Goal: Find contact information: Find contact information

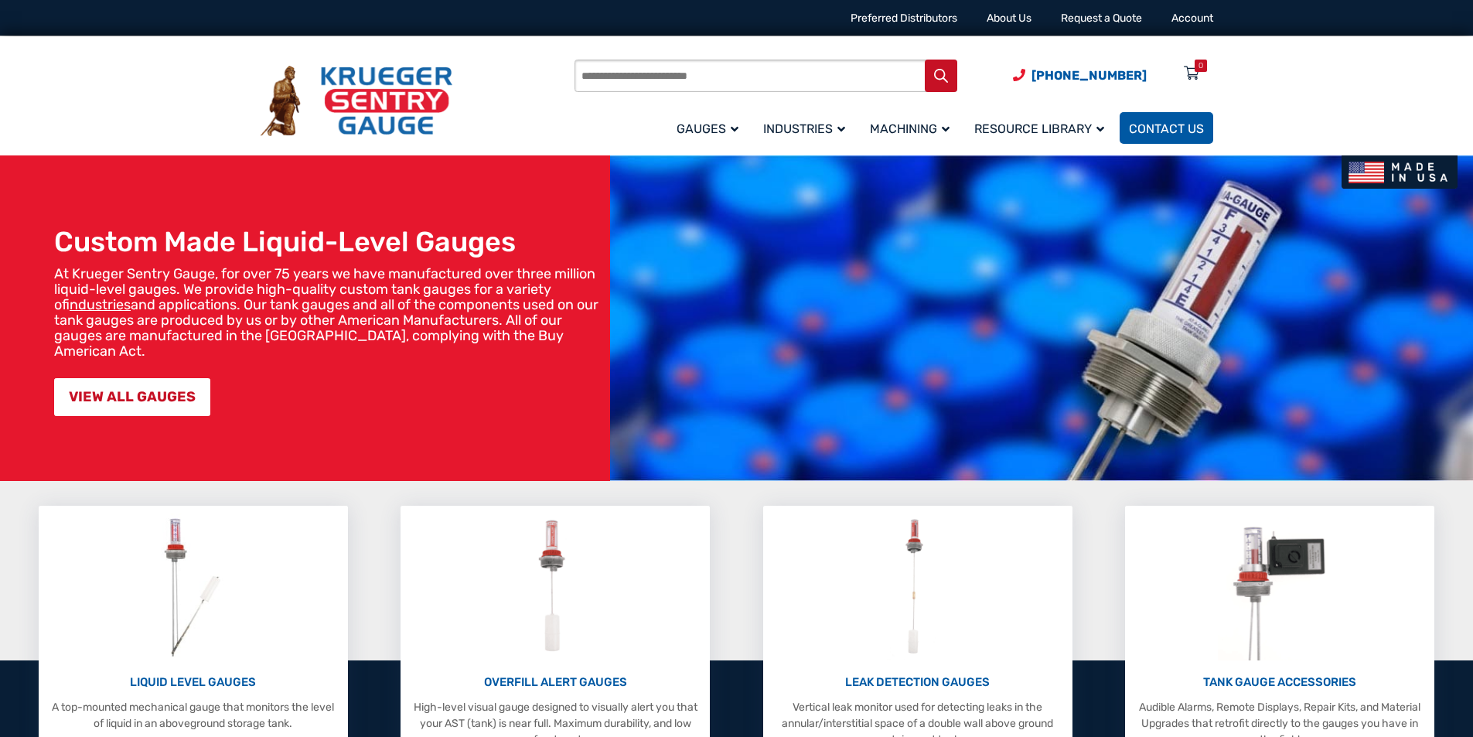
click at [1150, 125] on span "Contact Us" at bounding box center [1166, 128] width 75 height 15
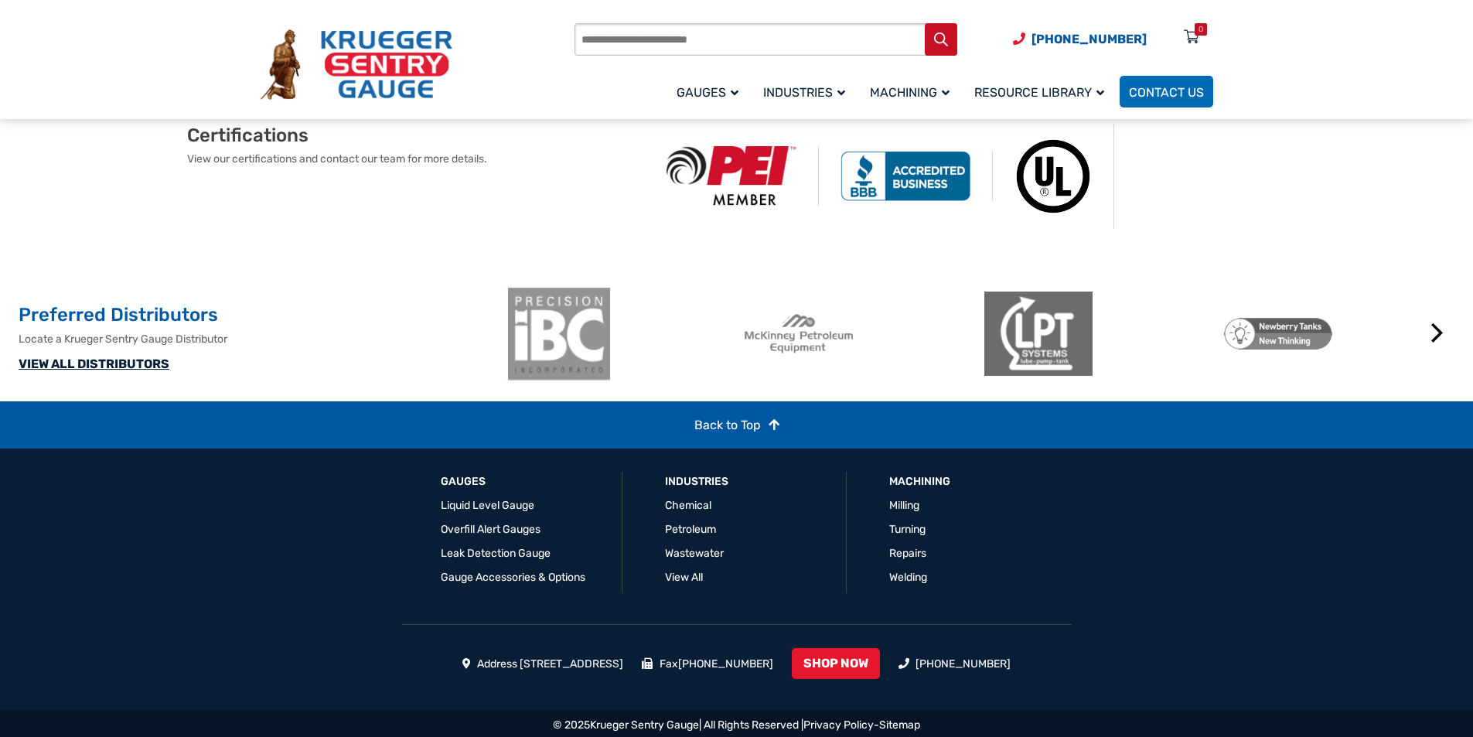
scroll to position [1074, 0]
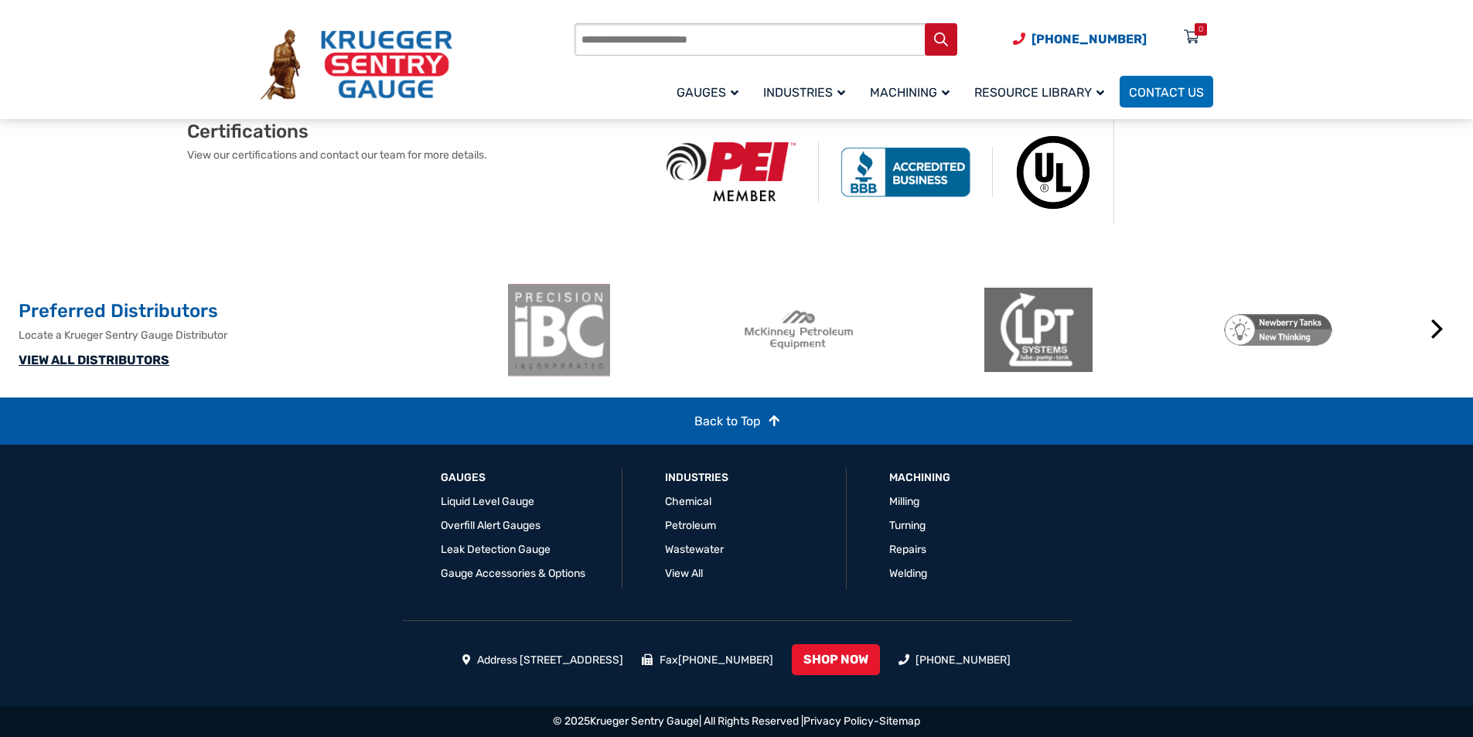
click at [114, 363] on link "VIEW ALL DISTRIBUTORS" at bounding box center [94, 360] width 151 height 15
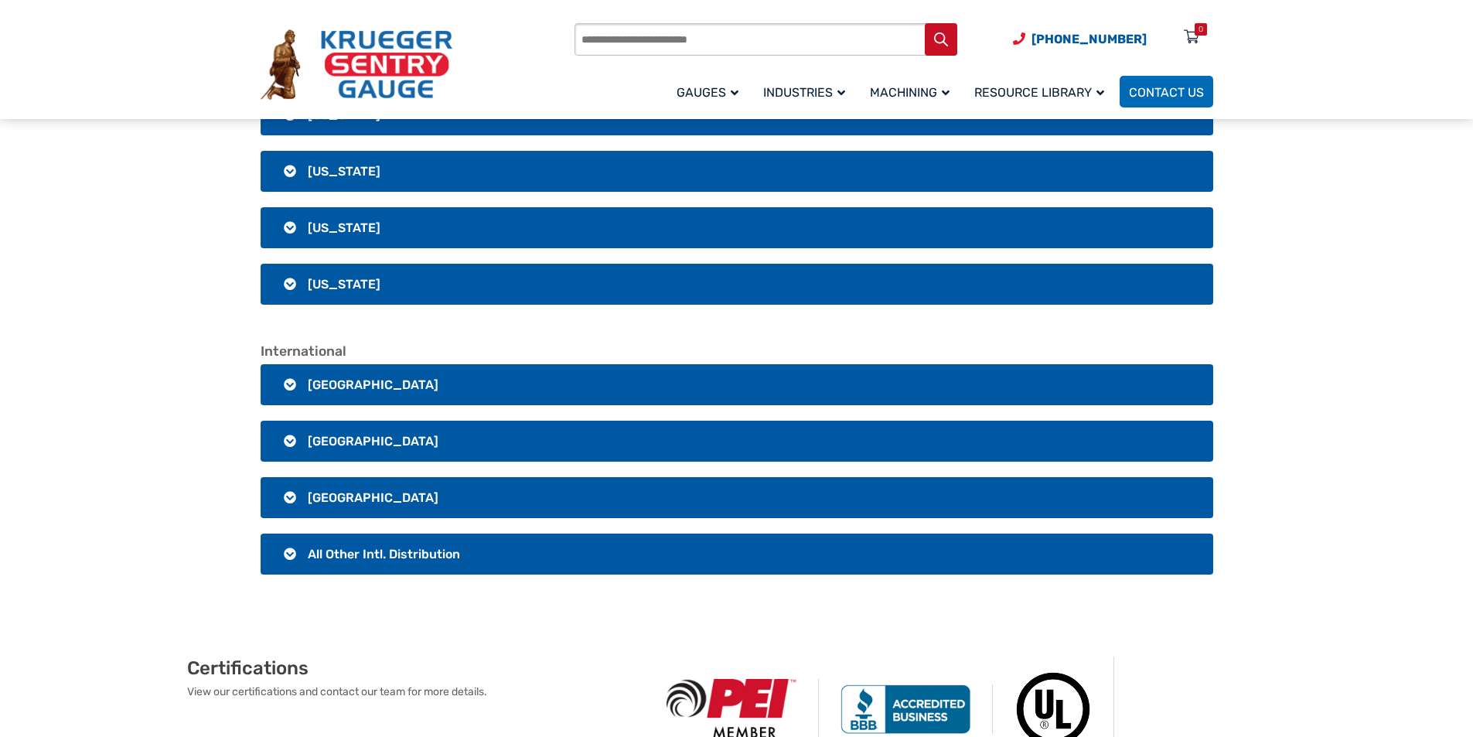
scroll to position [2938, 0]
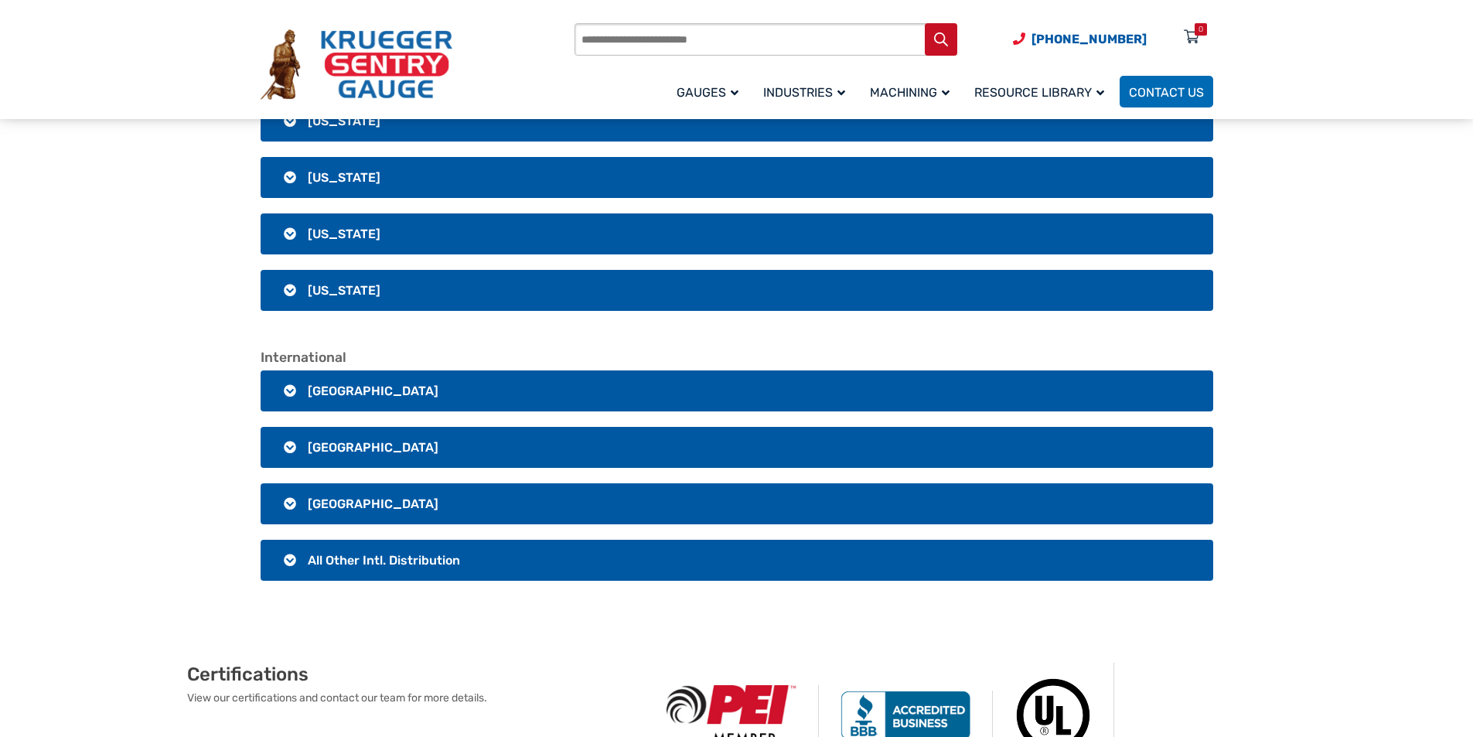
click at [289, 555] on h3 "All Other Intl. Distribution" at bounding box center [737, 560] width 952 height 41
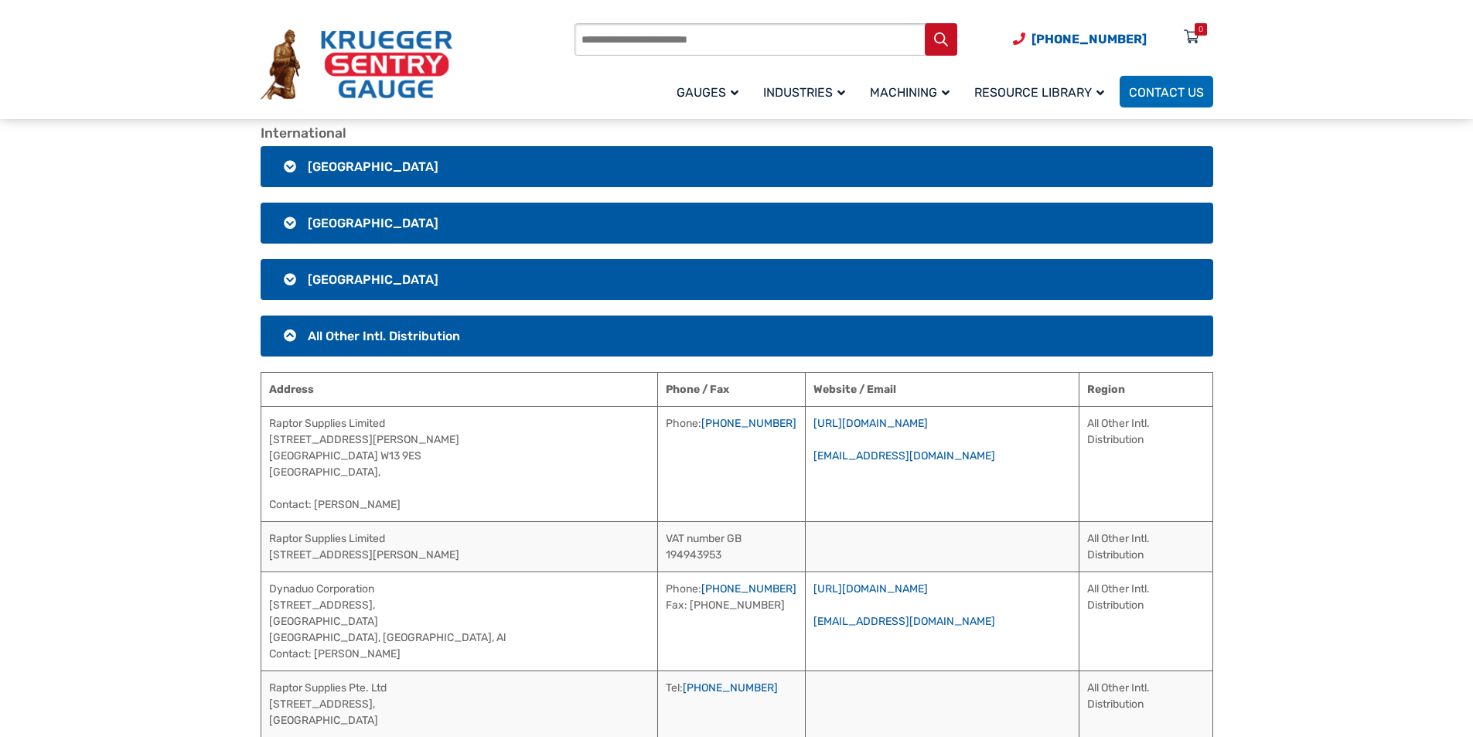
scroll to position [3170, 0]
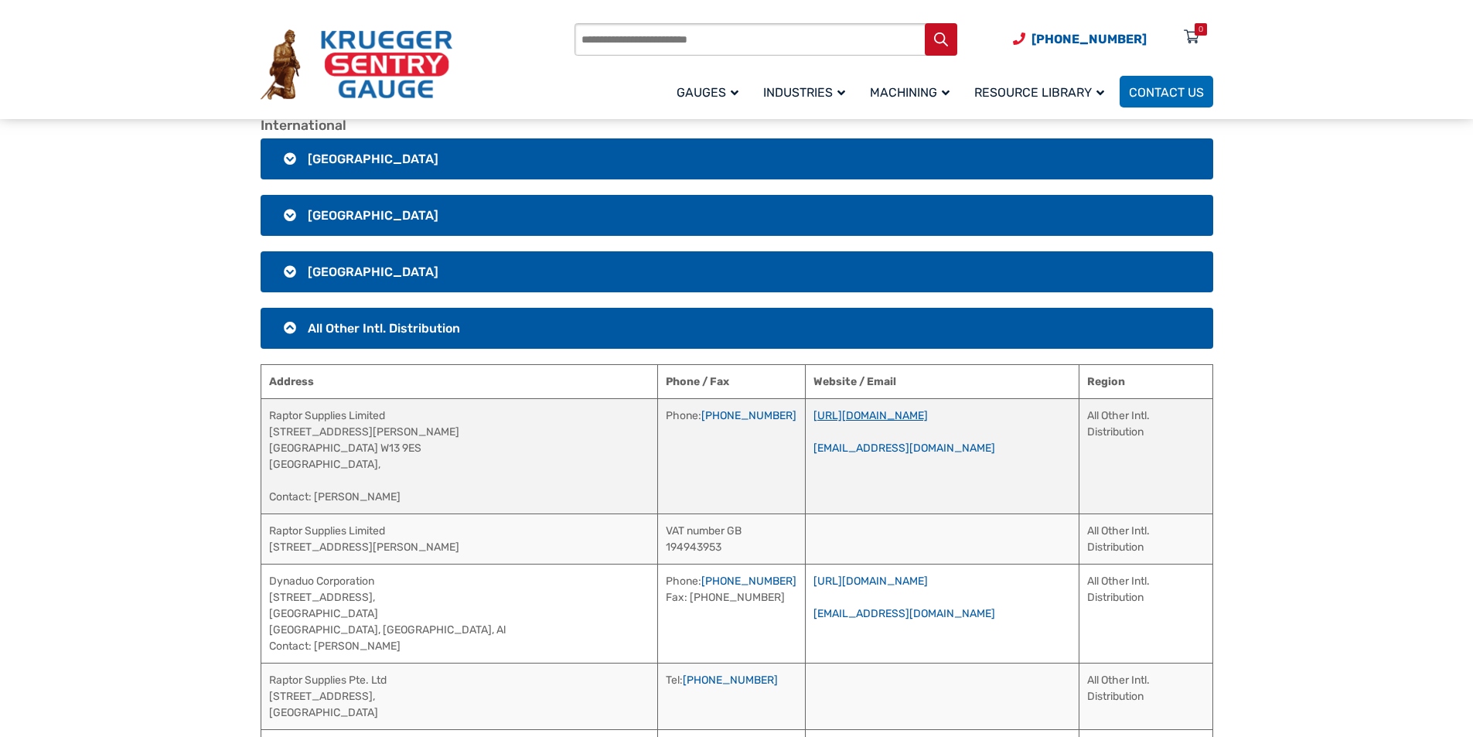
click at [839, 414] on link "[URL][DOMAIN_NAME]" at bounding box center [870, 415] width 114 height 13
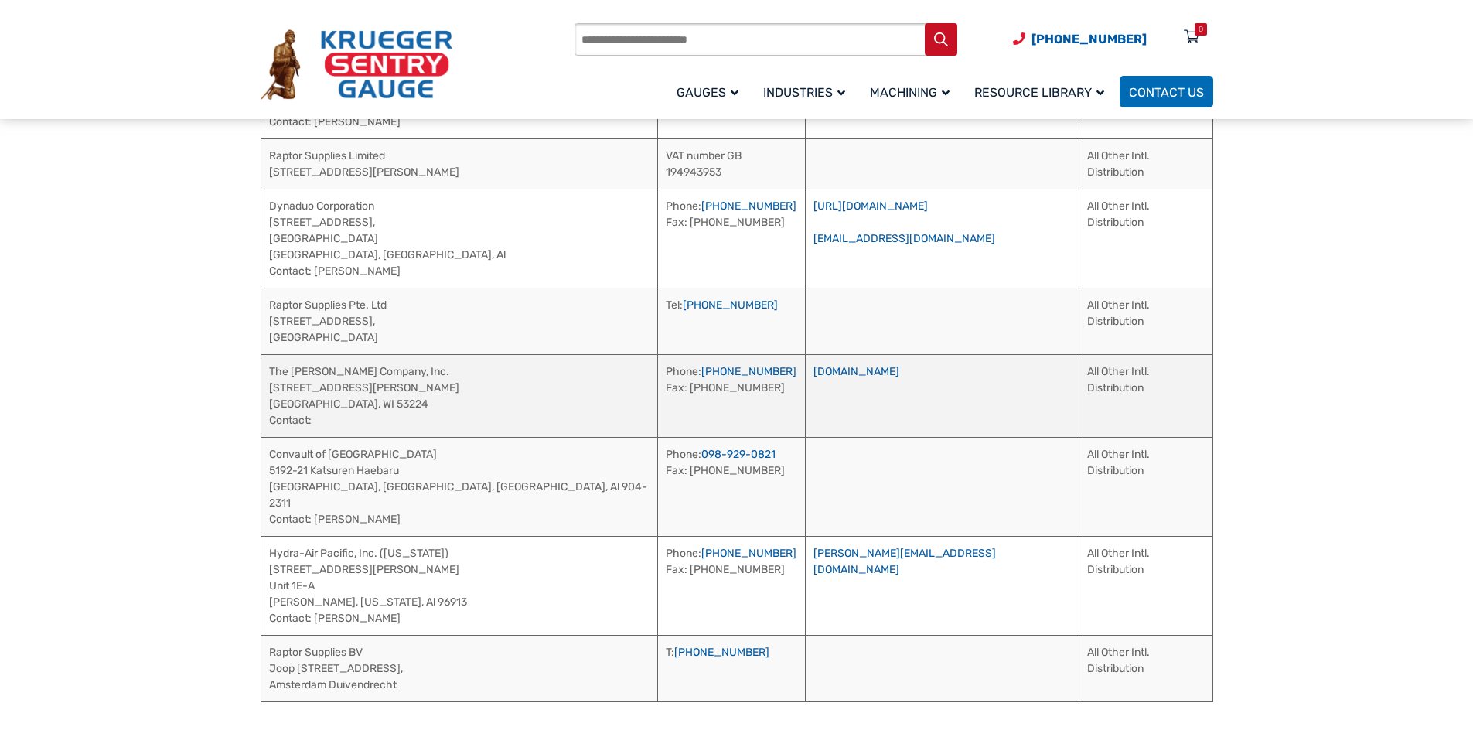
scroll to position [3556, 0]
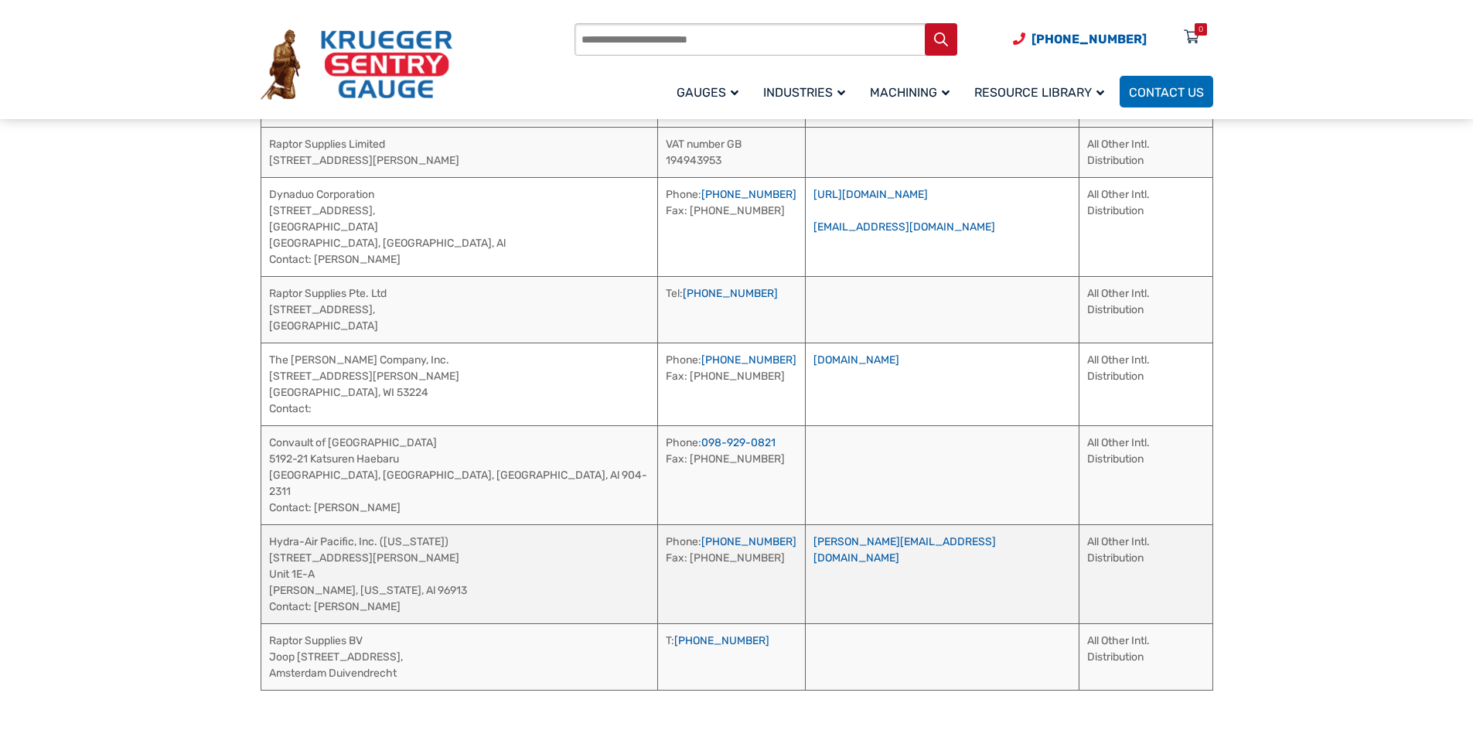
click at [293, 544] on td "Hydra-Air Pacific, Inc. ([US_STATE]) [STREET_ADDRESS][PERSON_NAME][PERSON_NAME]…" at bounding box center [459, 573] width 397 height 99
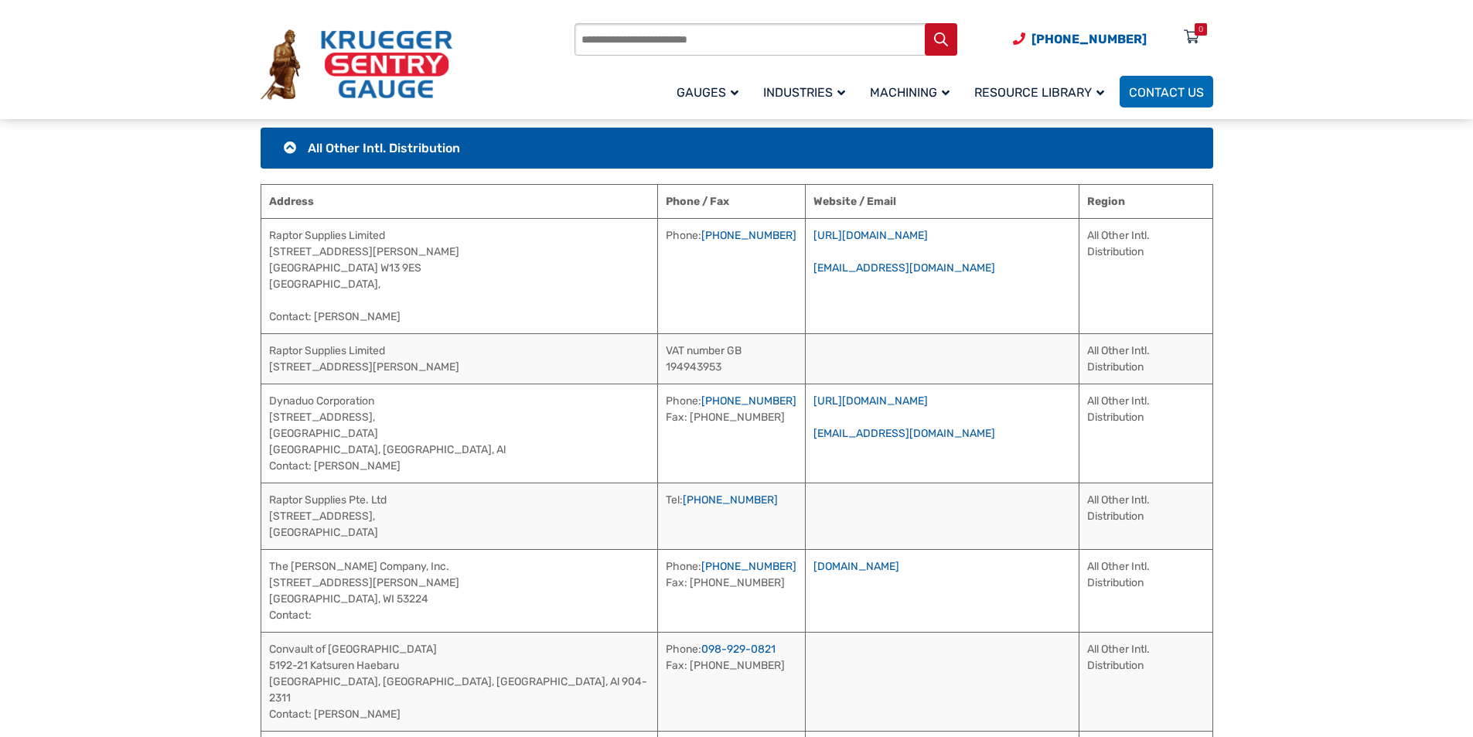
scroll to position [3247, 0]
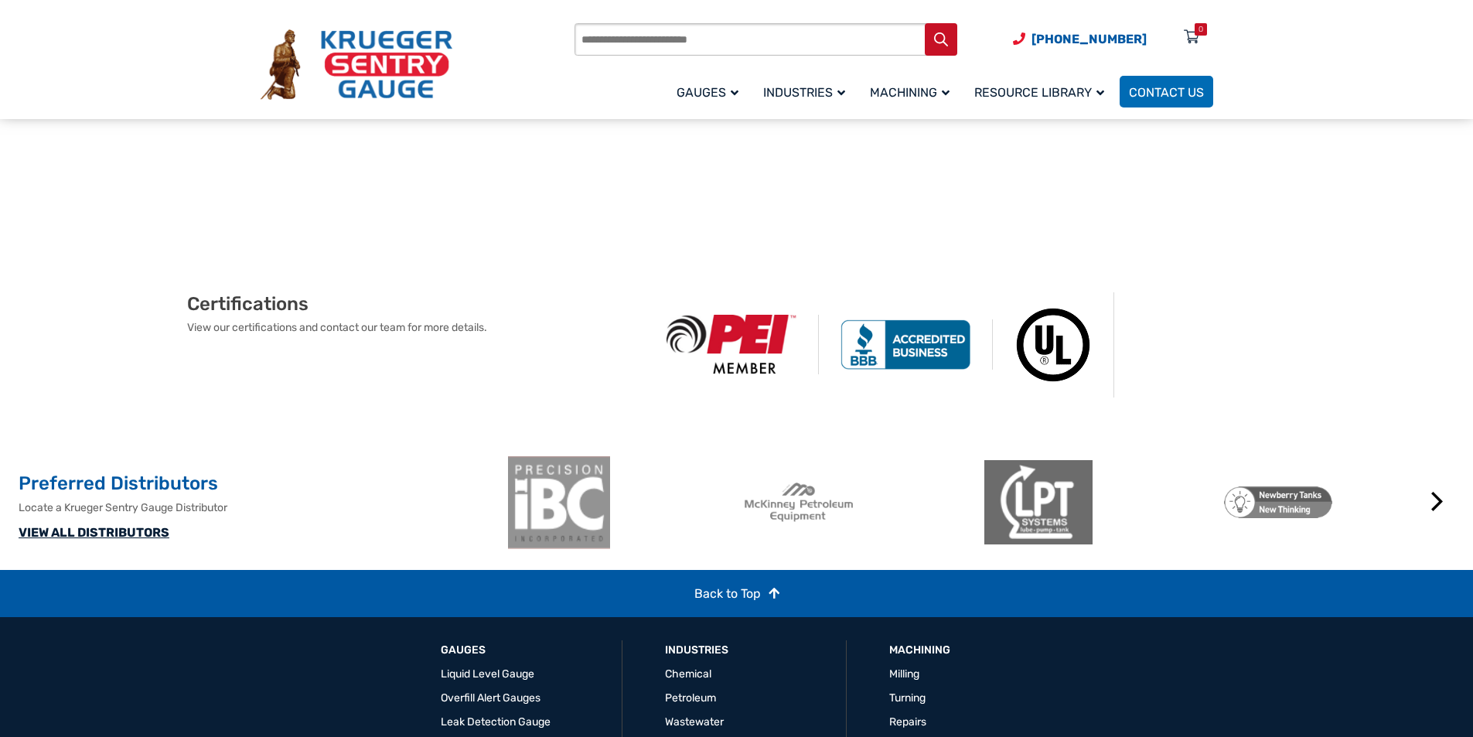
scroll to position [842, 0]
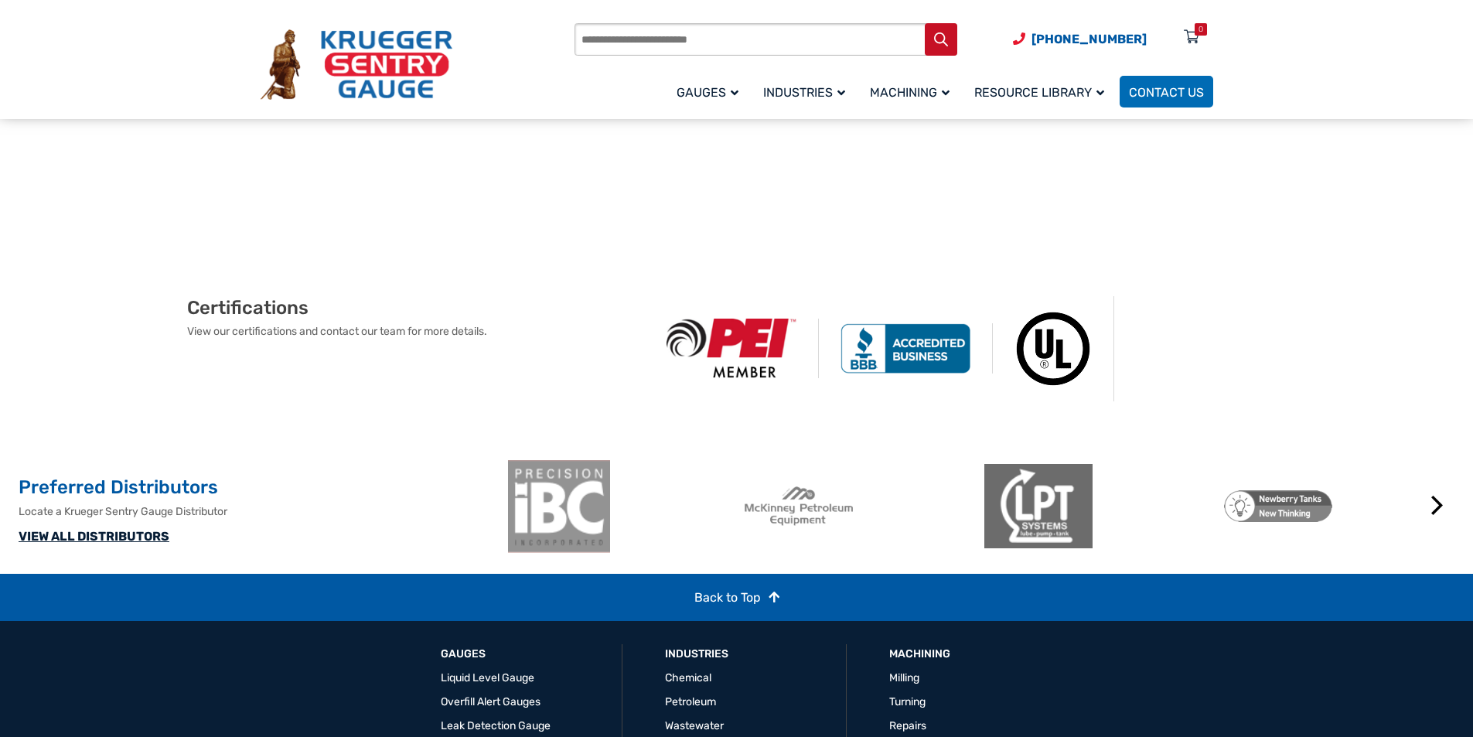
click at [99, 543] on link "VIEW ALL DISTRIBUTORS" at bounding box center [94, 536] width 151 height 15
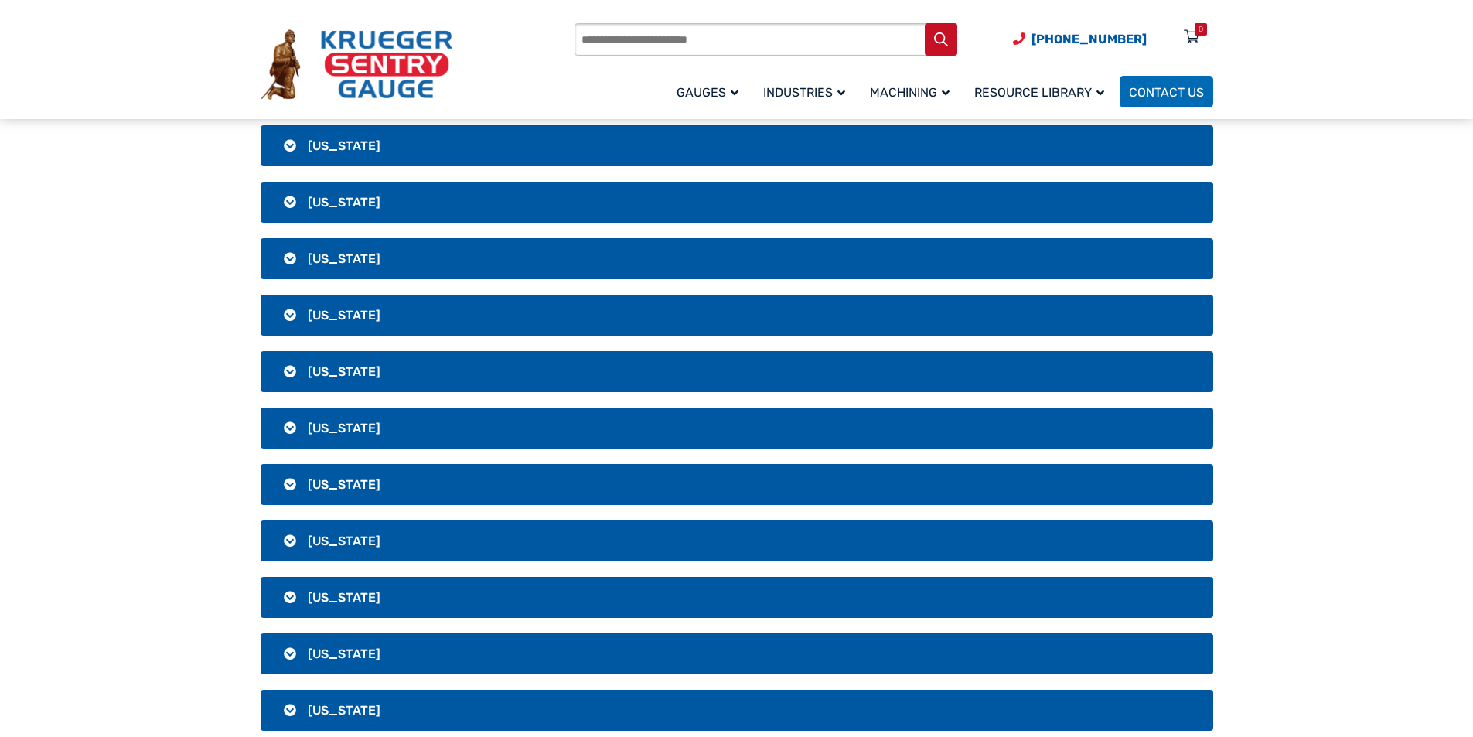
scroll to position [2165, 0]
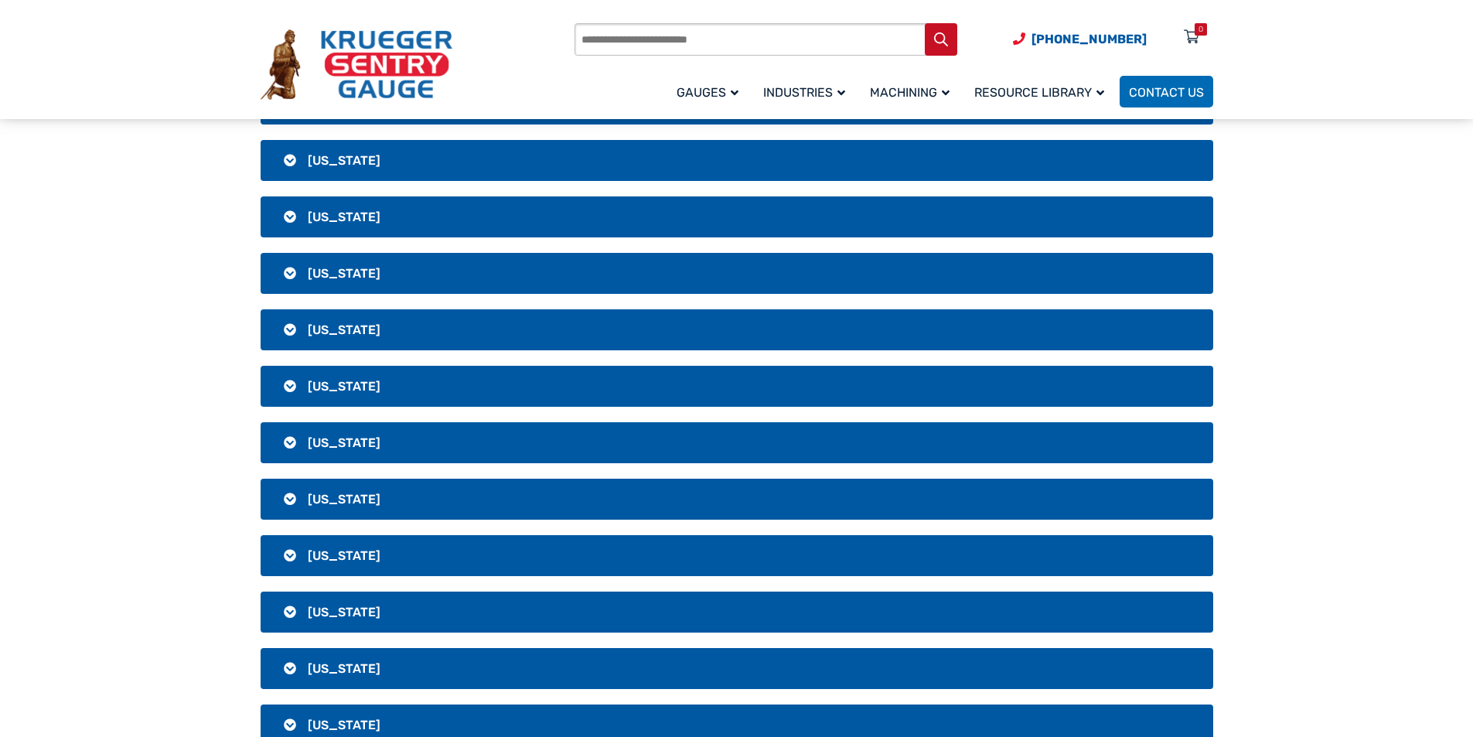
click at [296, 672] on h3 "[US_STATE]" at bounding box center [737, 668] width 952 height 41
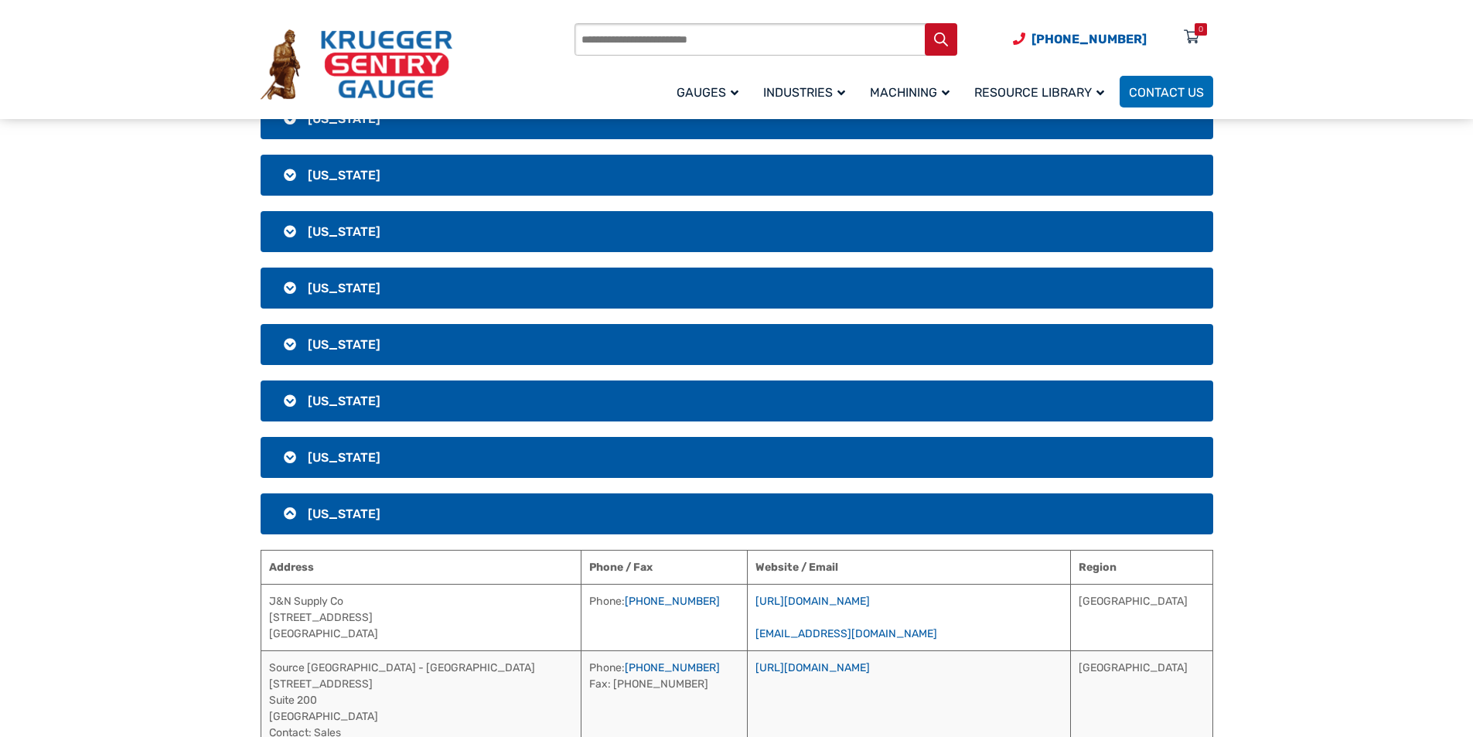
scroll to position [2397, 0]
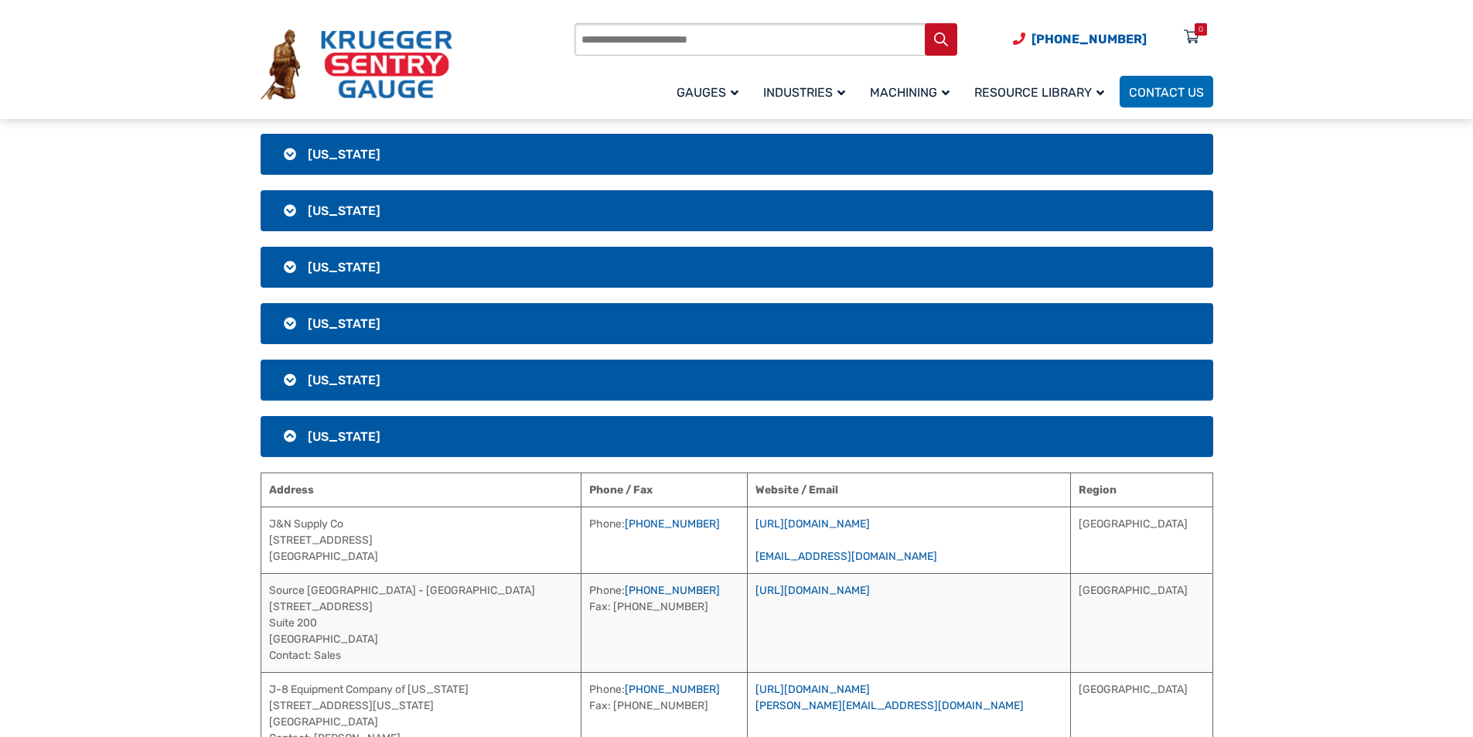
drag, startPoint x: 947, startPoint y: 526, endPoint x: 756, endPoint y: 527, distance: 191.0
click at [769, 527] on tr "J&N Supply [GEOGRAPHIC_DATA][STREET_ADDRESS] Phone: [PHONE_NUMBER] [URL][DOMAIN…" at bounding box center [737, 539] width 952 height 66
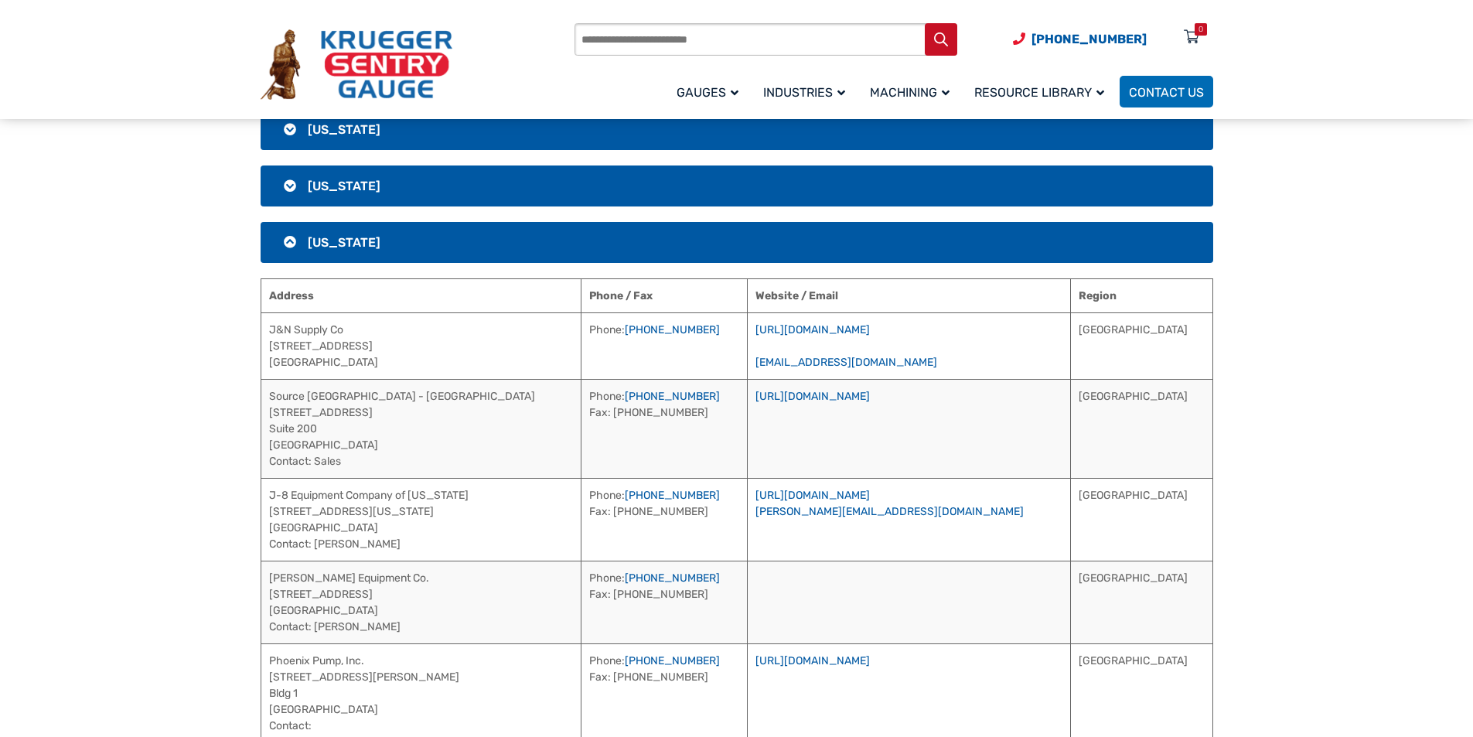
scroll to position [2474, 0]
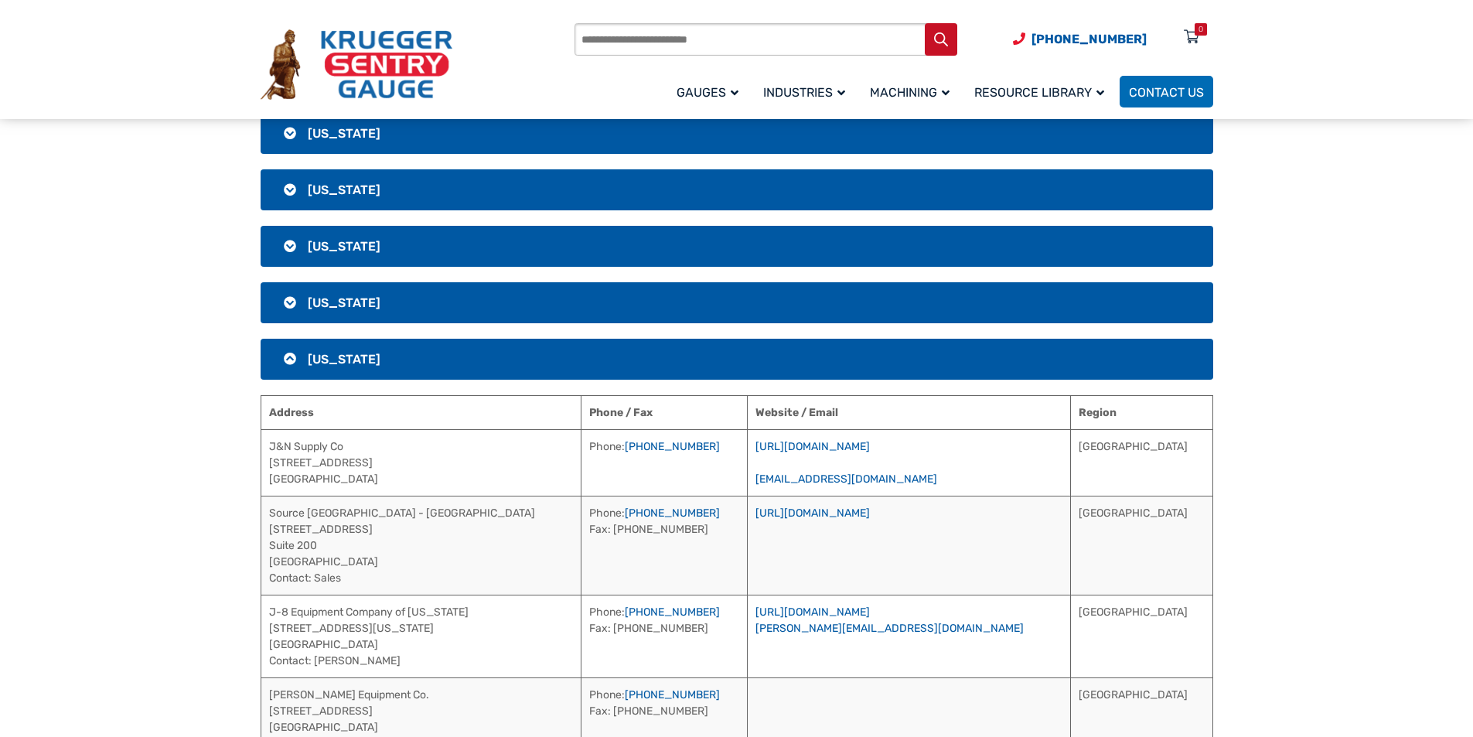
copy tr "[URL][DOMAIN_NAME]"
